Goal: Transaction & Acquisition: Book appointment/travel/reservation

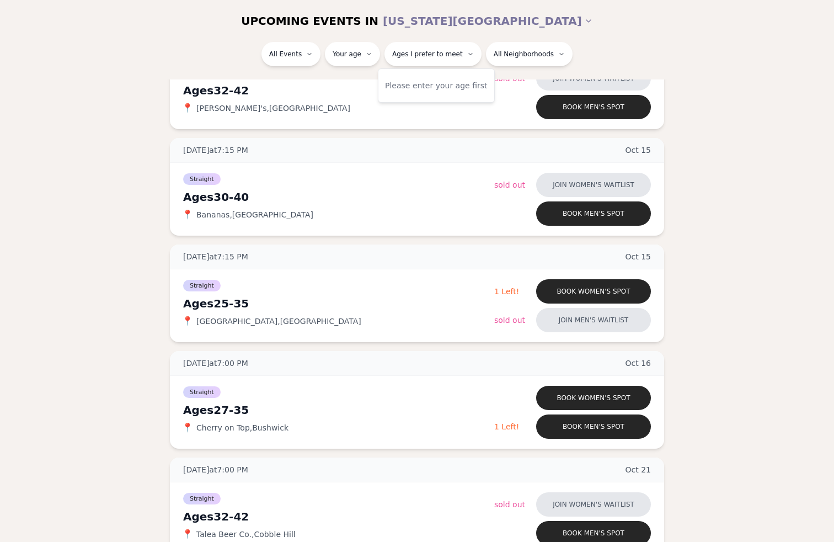
scroll to position [518, 0]
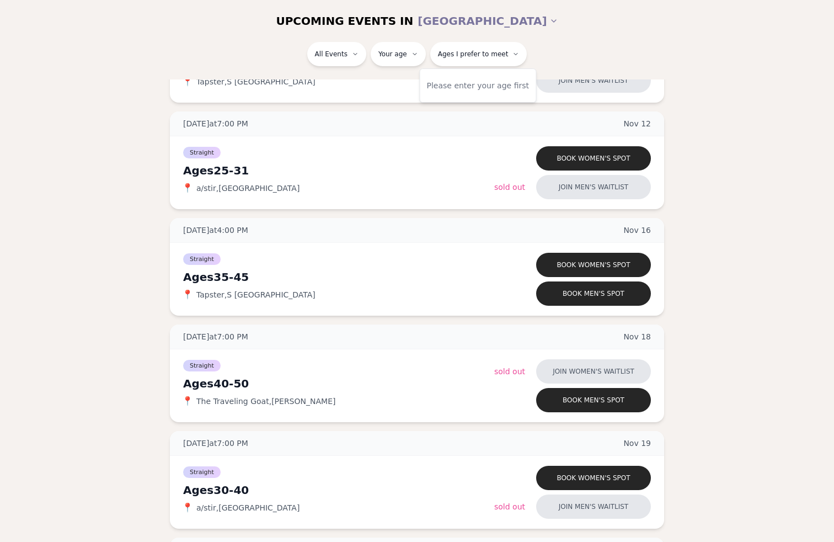
scroll to position [1835, 0]
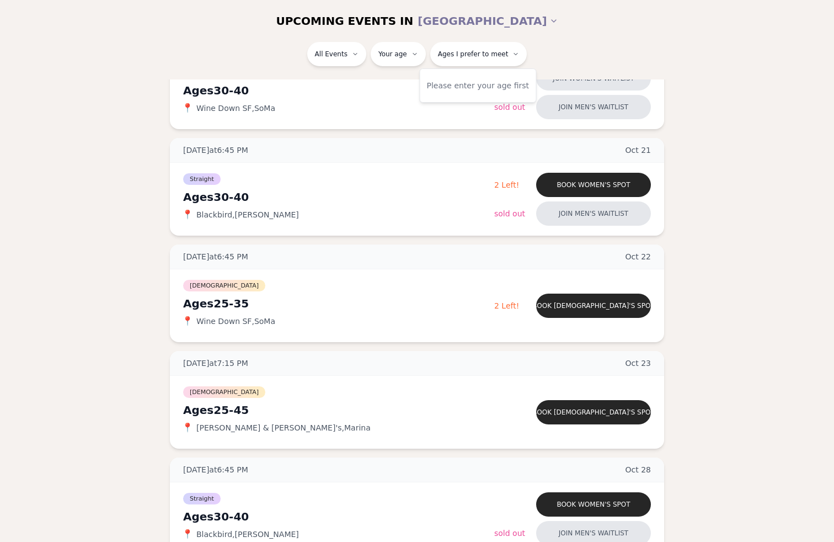
scroll to position [957, 0]
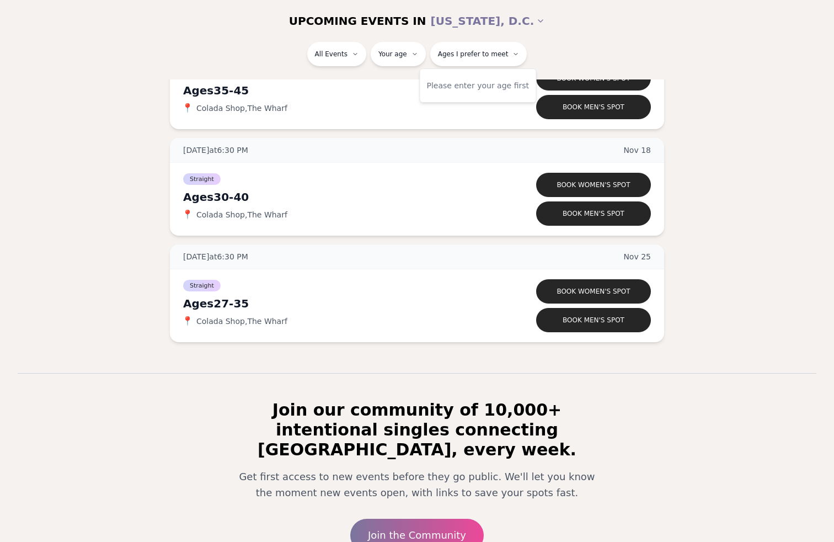
scroll to position [606, 0]
